Goal: Task Accomplishment & Management: Use online tool/utility

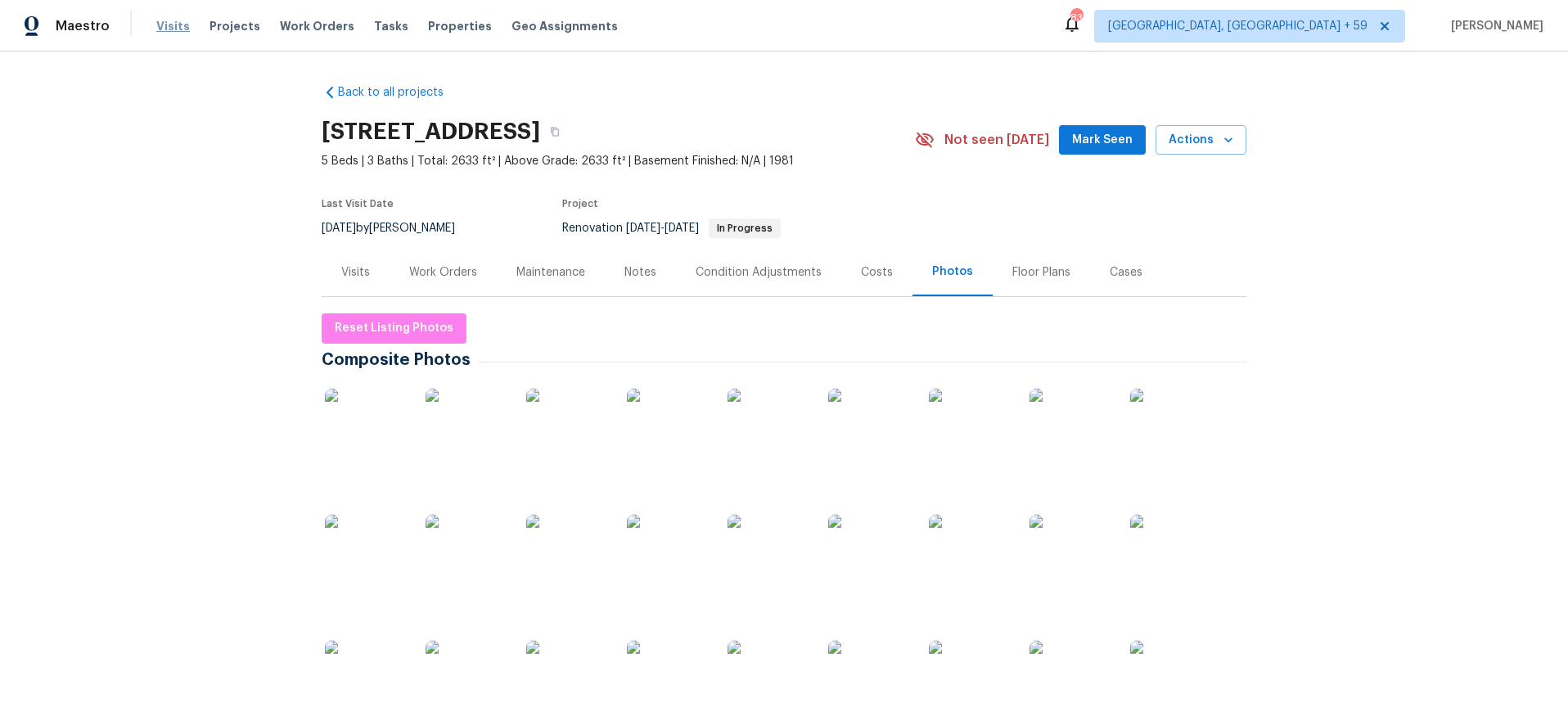
click at [164, 21] on span "Visits" at bounding box center [173, 26] width 33 height 17
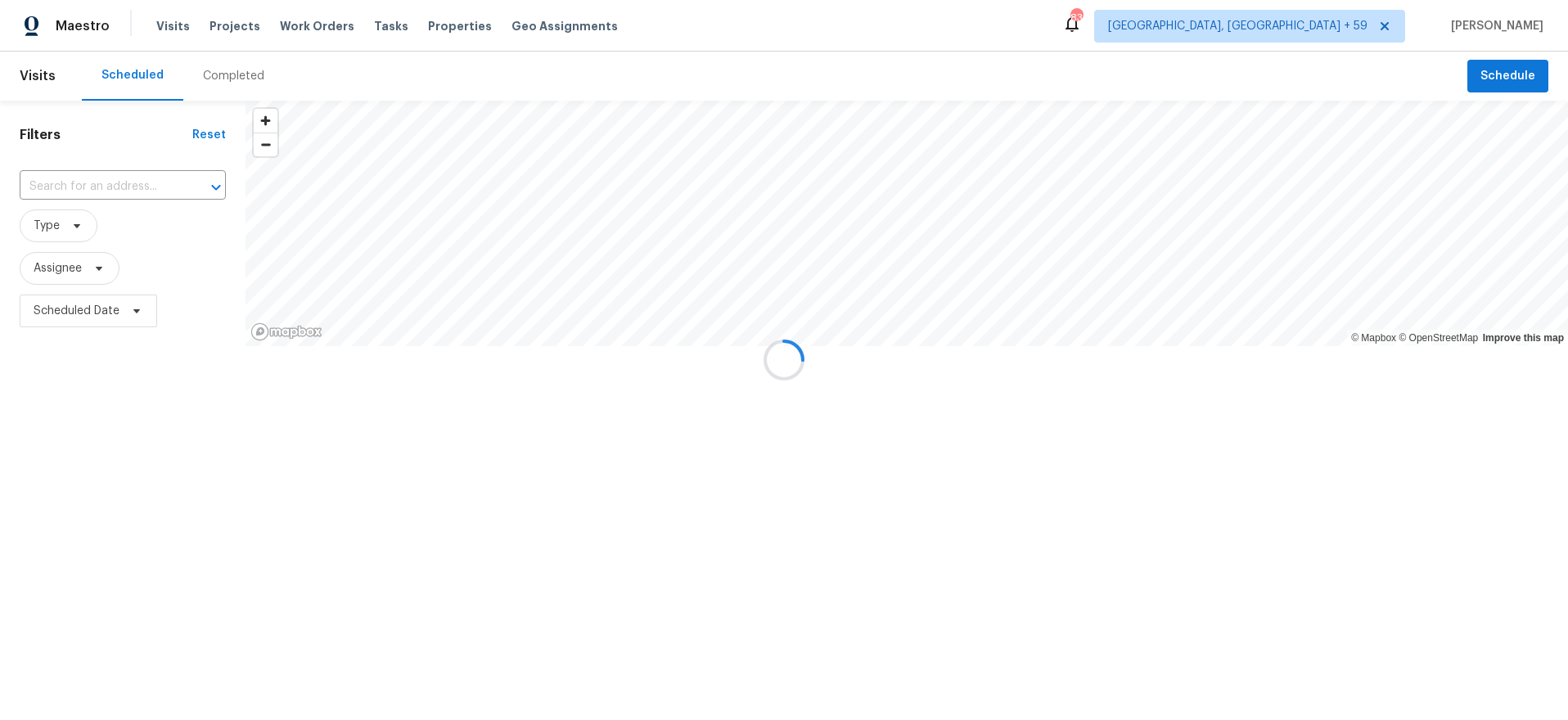
click at [227, 80] on div at bounding box center [784, 360] width 1568 height 720
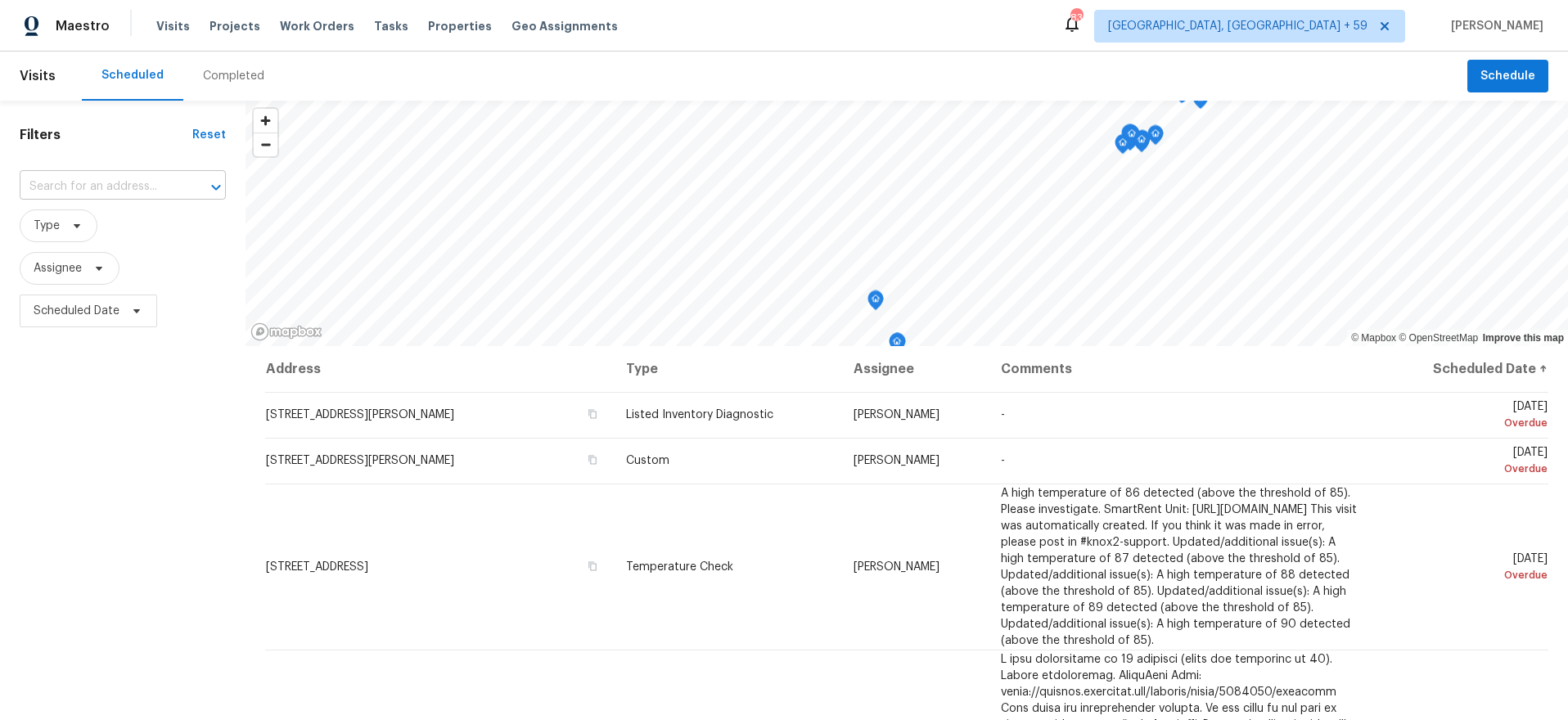
click at [81, 189] on input "text" at bounding box center [99, 186] width 160 height 25
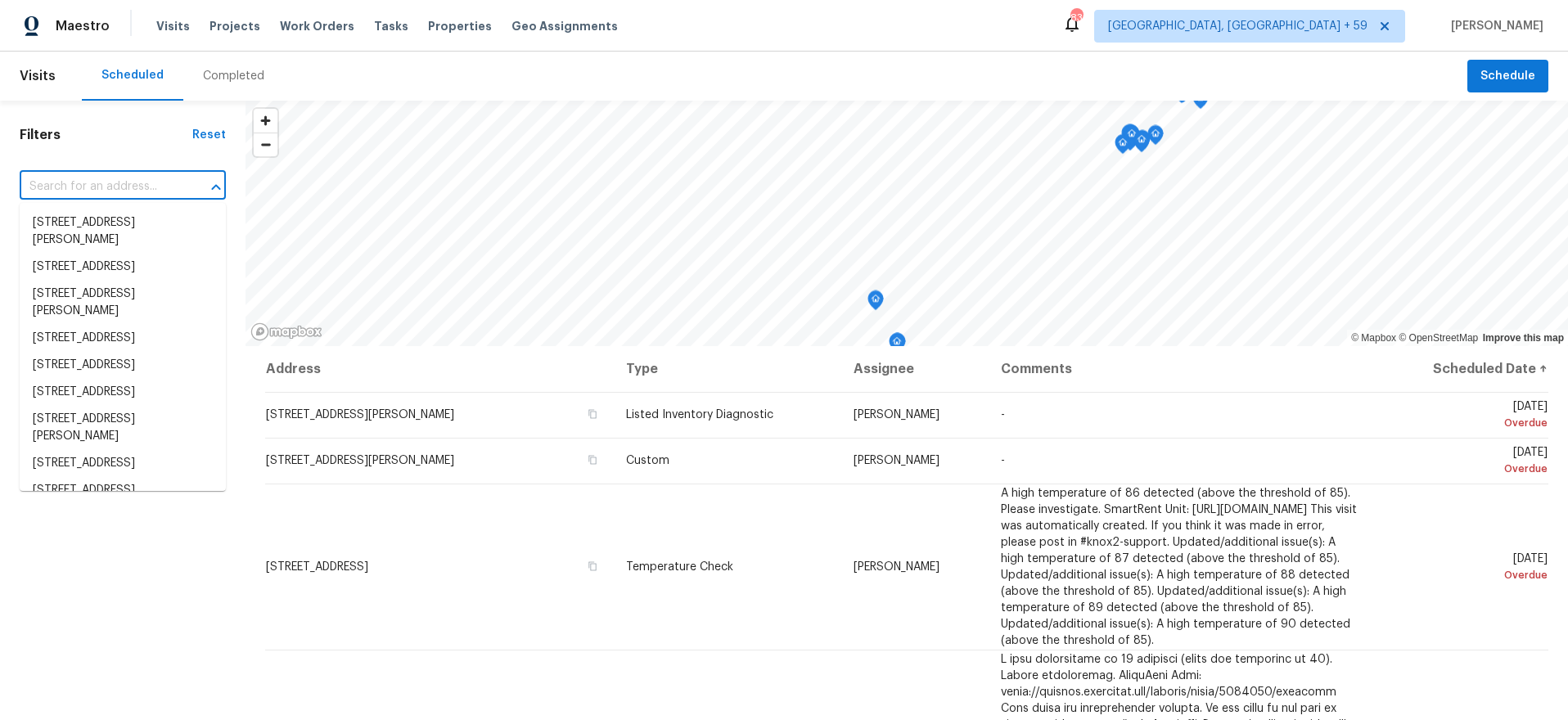
paste input "3227 Diamond Blf"
type input "3227 Diamond Blf"
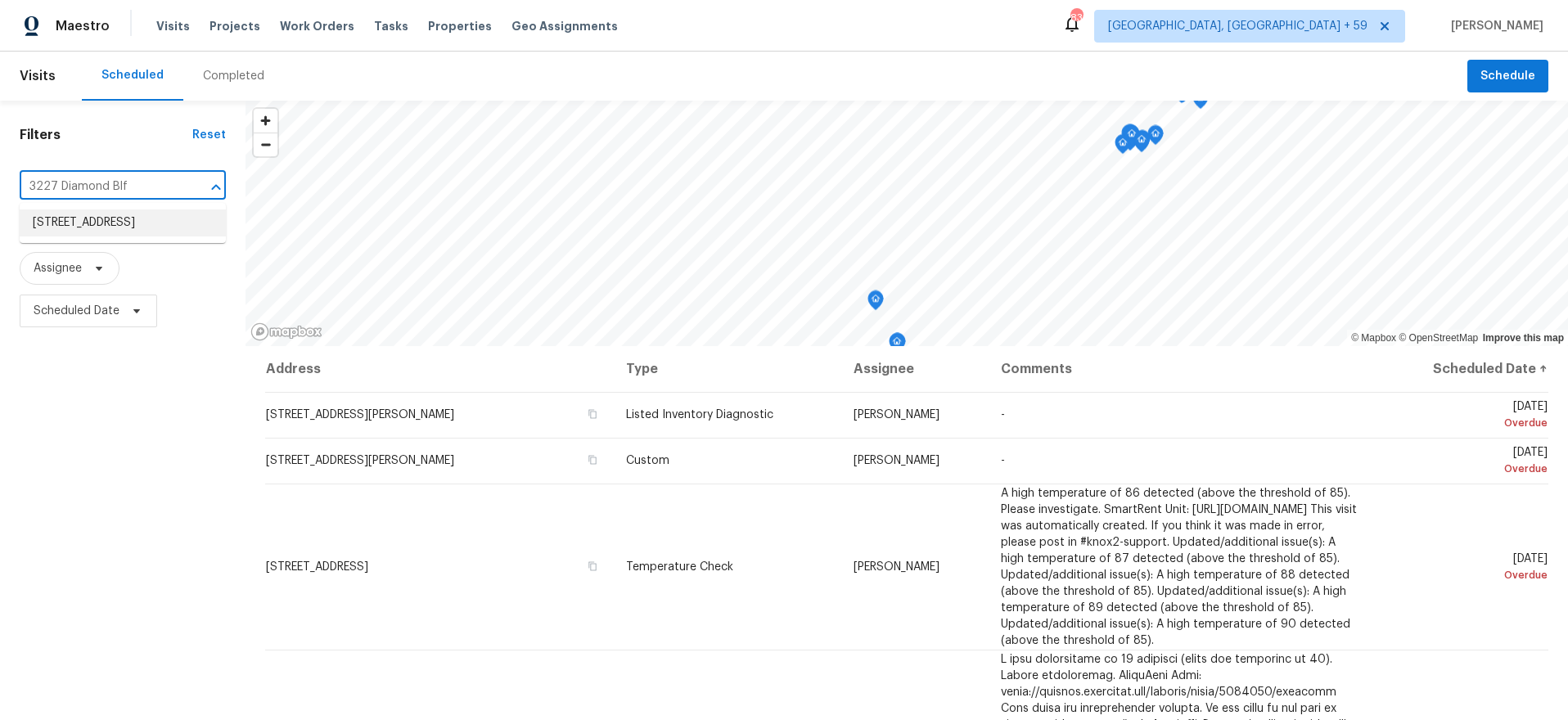
click at [87, 230] on li "[STREET_ADDRESS]" at bounding box center [122, 222] width 206 height 27
